Goal: Information Seeking & Learning: Check status

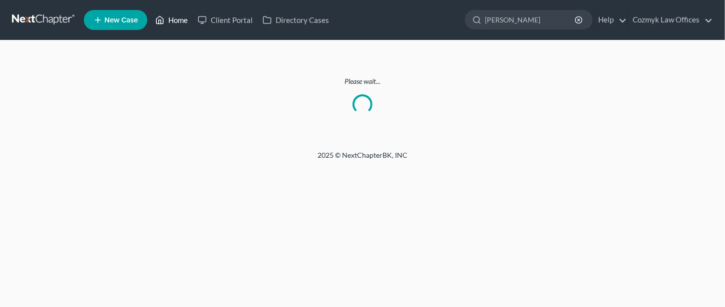
click at [174, 17] on link "Home" at bounding box center [171, 20] width 42 height 18
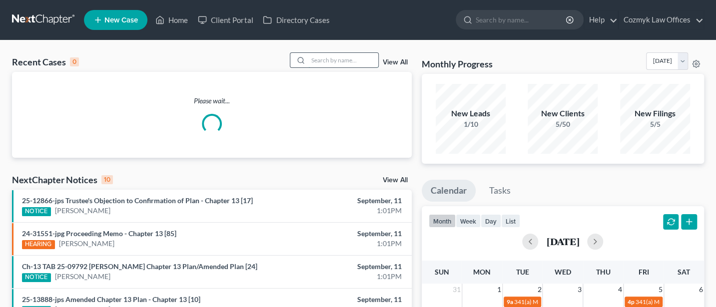
click at [340, 62] on input "search" at bounding box center [343, 60] width 70 height 14
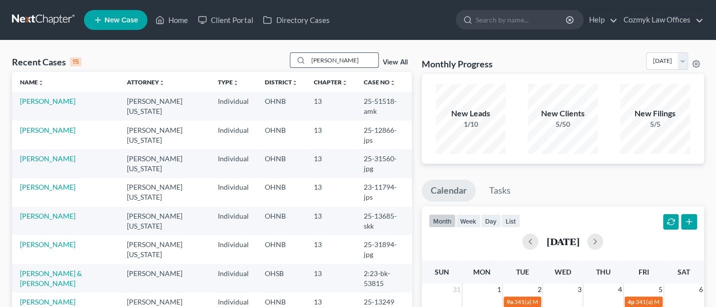
type input "[PERSON_NAME]"
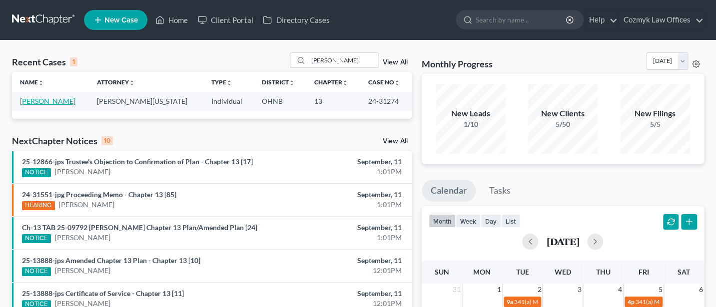
click at [34, 102] on link "[PERSON_NAME]" at bounding box center [47, 101] width 55 height 8
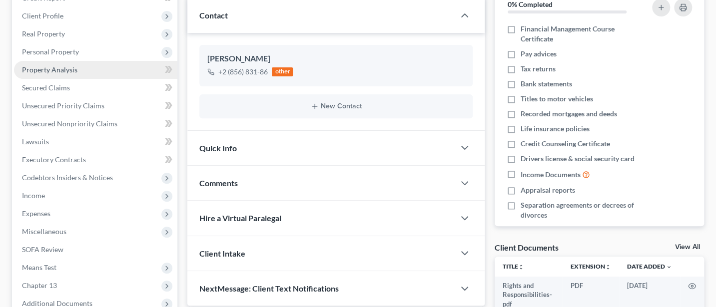
scroll to position [241, 0]
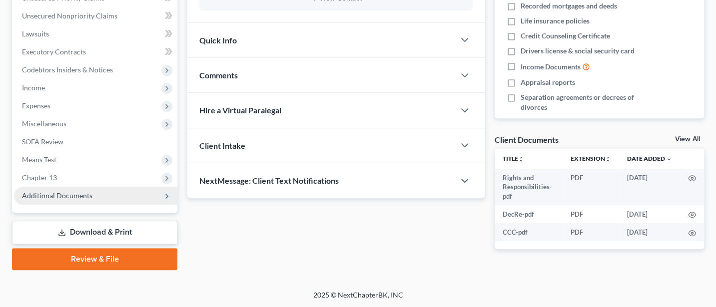
click at [61, 197] on span "Additional Documents" at bounding box center [57, 195] width 70 height 8
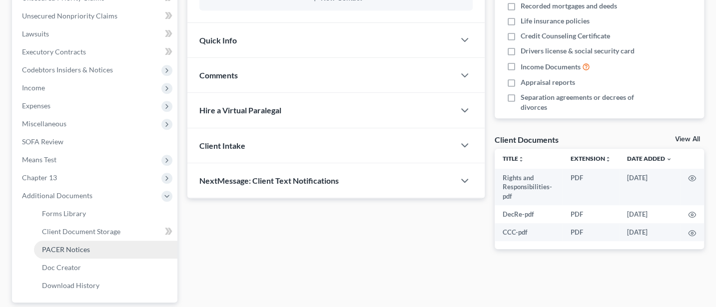
click at [64, 251] on span "PACER Notices" at bounding box center [66, 249] width 48 height 8
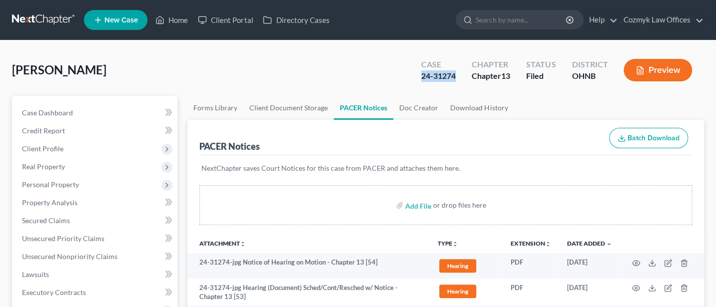
drag, startPoint x: 421, startPoint y: 74, endPoint x: 461, endPoint y: 76, distance: 40.5
click at [461, 76] on div "Case 24-31274" at bounding box center [438, 70] width 50 height 29
copy div "24-31274"
click at [675, 17] on link "Cozmyk Law Offices" at bounding box center [660, 20] width 85 height 18
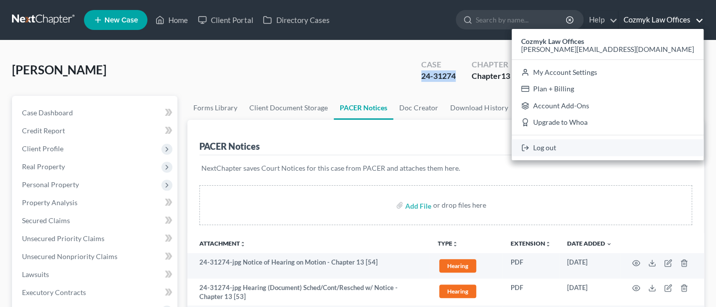
click at [646, 147] on link "Log out" at bounding box center [608, 147] width 192 height 17
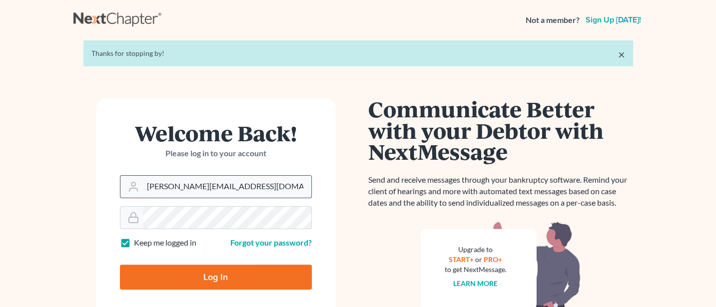
click at [247, 190] on input "Jann@cozmyklaw.com" at bounding box center [227, 187] width 168 height 22
click at [234, 190] on input "Jann@cozmyklaw.com" at bounding box center [227, 187] width 168 height 22
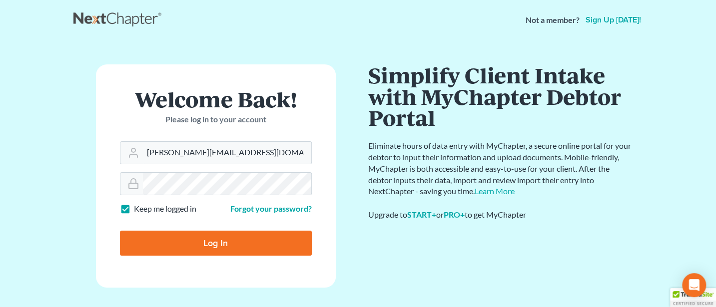
type input "Jann@jwashingtonlaw.com"
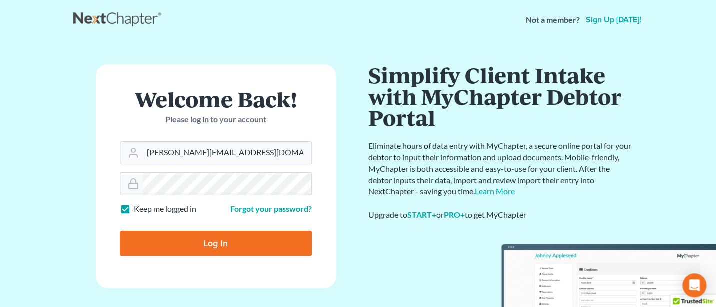
click at [217, 243] on input "Log In" at bounding box center [216, 243] width 192 height 25
type input "Thinking..."
